Goal: Check status: Check status

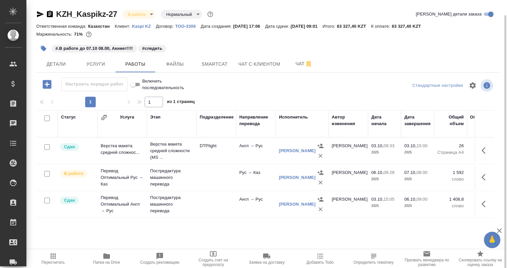
scroll to position [8, 0]
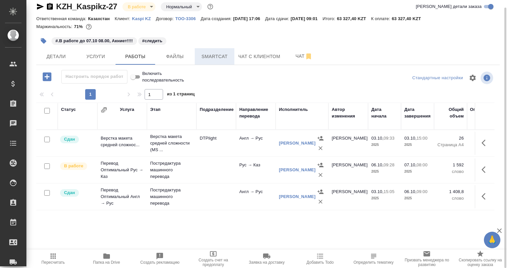
click at [224, 55] on span "Smartcat" at bounding box center [215, 56] width 32 height 8
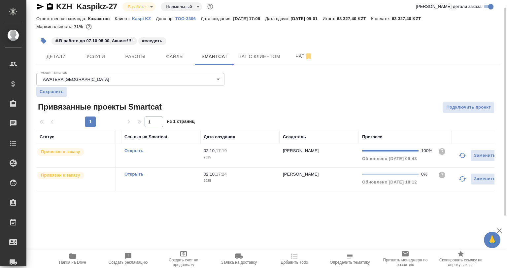
scroll to position [0, 109]
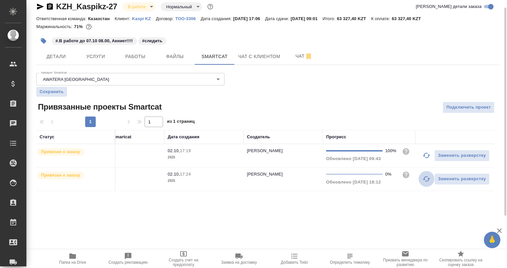
drag, startPoint x: 421, startPoint y: 177, endPoint x: 417, endPoint y: 186, distance: 9.7
click at [422, 177] on button "button" at bounding box center [426, 179] width 16 height 16
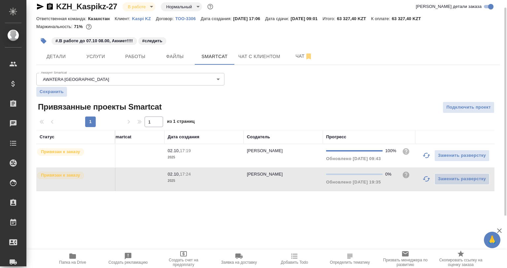
scroll to position [0, 0]
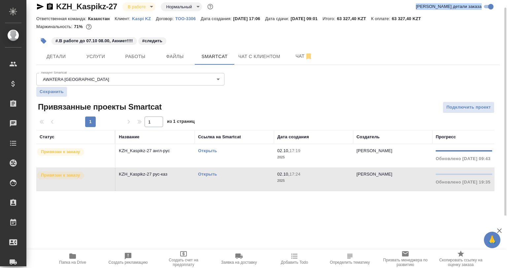
drag, startPoint x: 120, startPoint y: 8, endPoint x: 34, endPoint y: 16, distance: 86.4
click at [34, 16] on div "KZH_Kaspikz-27 В работе inProgress Нормальный normal Кратко детали заказа Ответ…" at bounding box center [268, 99] width 470 height 215
drag, startPoint x: 108, startPoint y: 12, endPoint x: 117, endPoint y: 10, distance: 10.0
click at [108, 12] on div "KZH_Kaspikz-27 В работе inProgress Нормальный normal Кратко детали заказа" at bounding box center [267, 7] width 463 height 13
drag, startPoint x: 104, startPoint y: 9, endPoint x: 55, endPoint y: 10, distance: 48.5
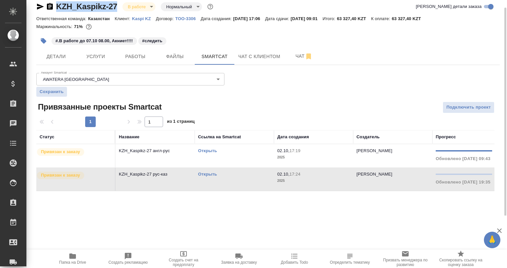
click at [55, 10] on div "KZH_Kaspikz-27 В работе inProgress Нормальный normal" at bounding box center [125, 6] width 178 height 11
copy link "KZH_Kaspikz-27"
click at [141, 63] on button "Работы" at bounding box center [135, 56] width 40 height 16
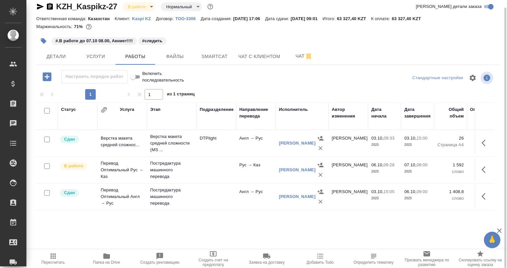
click at [182, 40] on div "#.В работе до 07.10 08.00, Акниет!!!! #следить" at bounding box center [190, 41] width 309 height 15
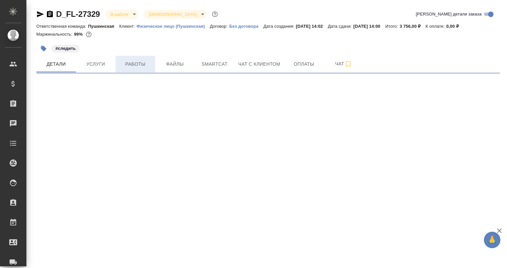
click at [144, 67] on span "Работы" at bounding box center [135, 64] width 32 height 8
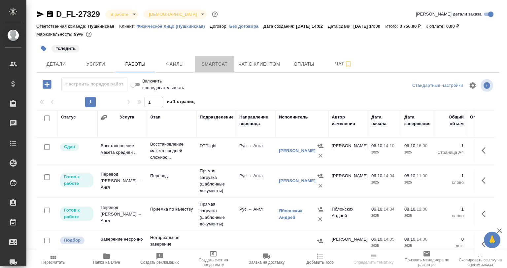
click at [223, 67] on span "Smartcat" at bounding box center [215, 64] width 32 height 8
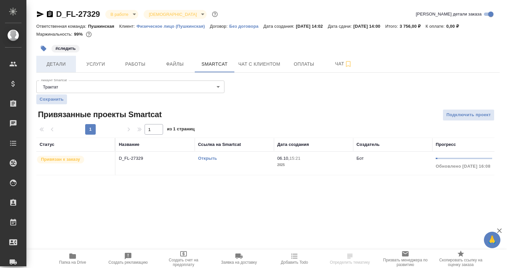
click at [62, 66] on span "Детали" at bounding box center [56, 64] width 32 height 8
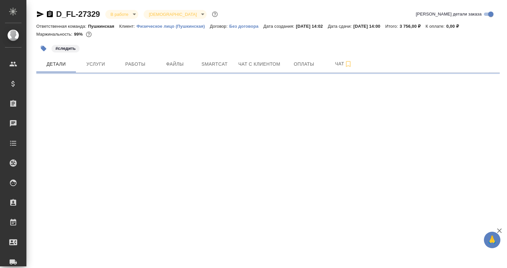
select select "RU"
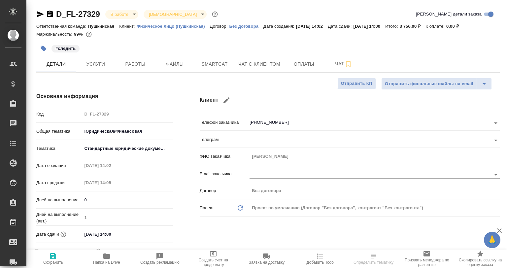
scroll to position [165, 0]
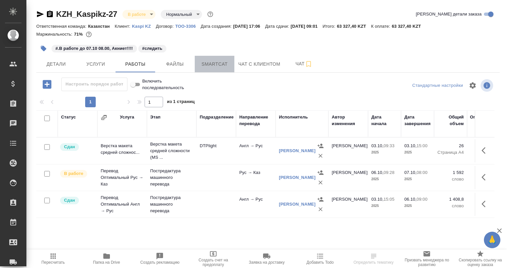
click at [215, 65] on span "Smartcat" at bounding box center [215, 64] width 32 height 8
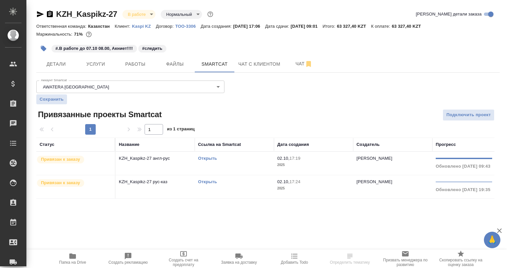
drag, startPoint x: 416, startPoint y: 205, endPoint x: 413, endPoint y: 200, distance: 4.9
click at [414, 201] on div "KZH_Kaspikz-27 В работе inProgress Нормальный normal Кратко детали заказа Ответ…" at bounding box center [268, 107] width 470 height 215
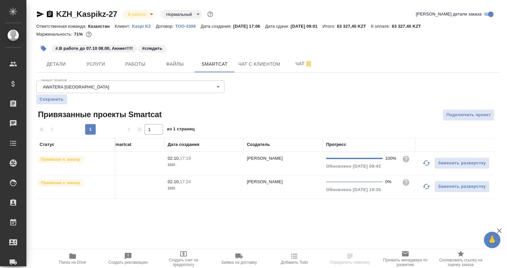
click at [427, 182] on icon "button" at bounding box center [426, 186] width 8 height 8
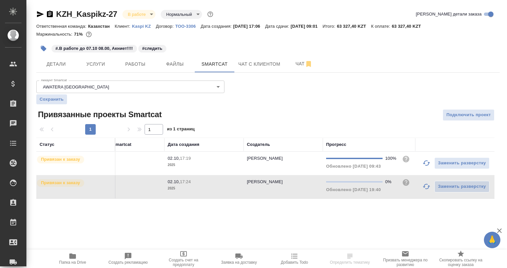
scroll to position [0, 0]
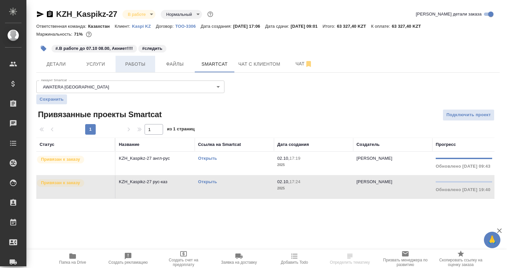
click at [135, 67] on span "Работы" at bounding box center [135, 64] width 32 height 8
